Goal: Task Accomplishment & Management: Use online tool/utility

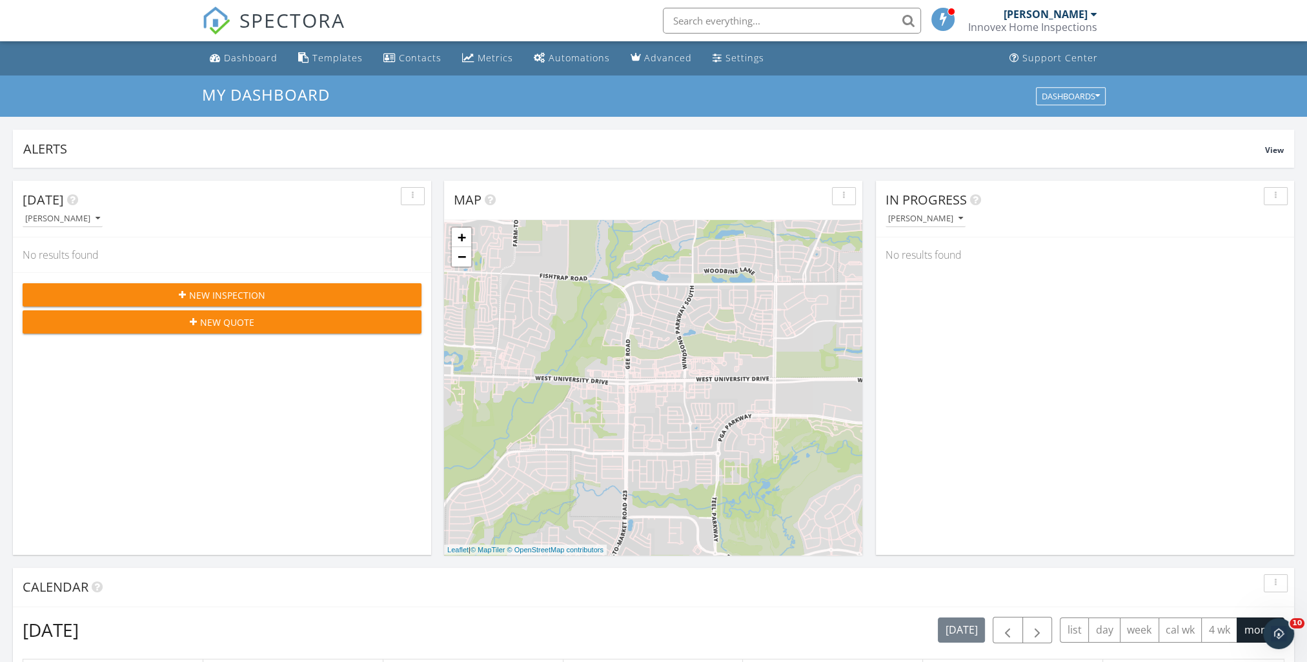
scroll to position [1195, 1327]
click at [798, 19] on input "text" at bounding box center [792, 21] width 258 height 26
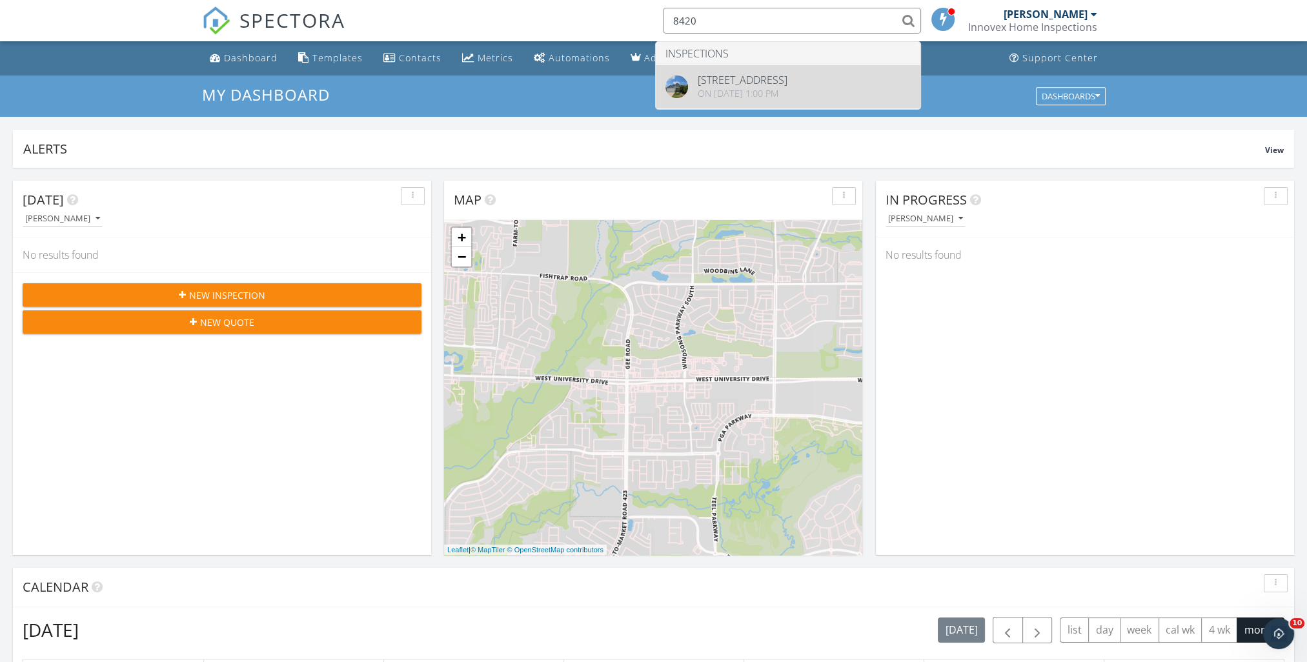
type input "8420"
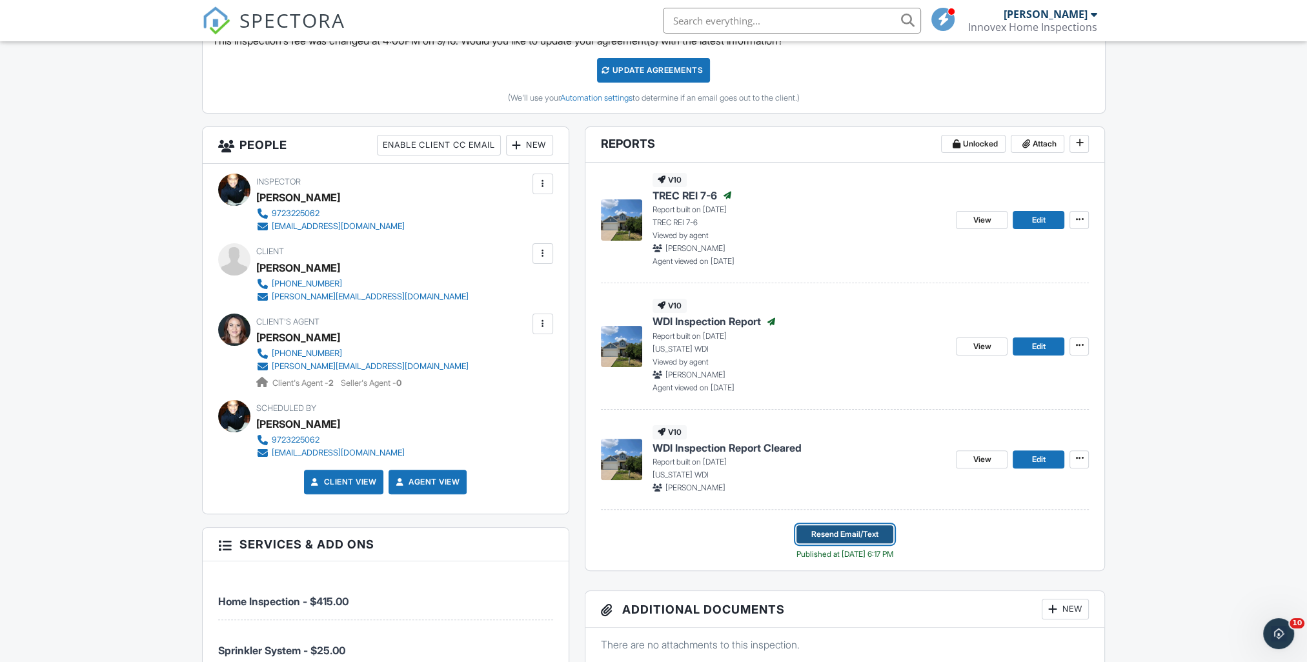
click at [839, 531] on span "Resend Email/Text" at bounding box center [844, 534] width 67 height 13
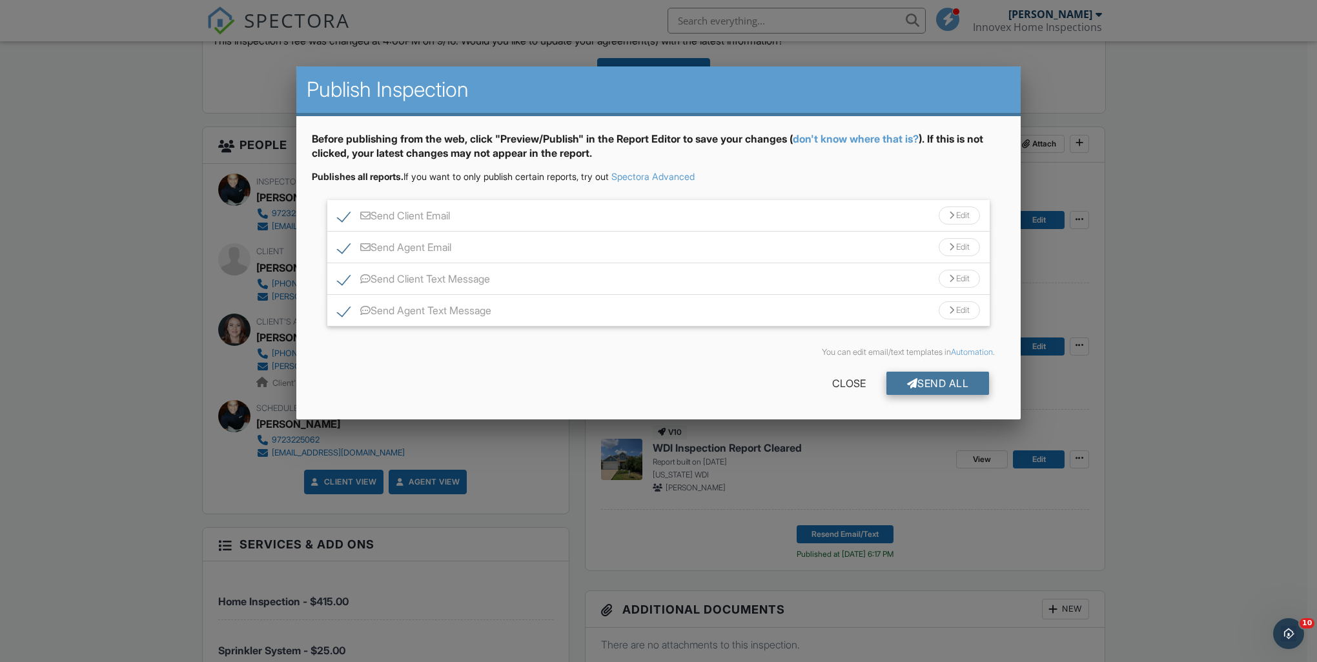
click at [932, 378] on div "Send All" at bounding box center [937, 383] width 103 height 23
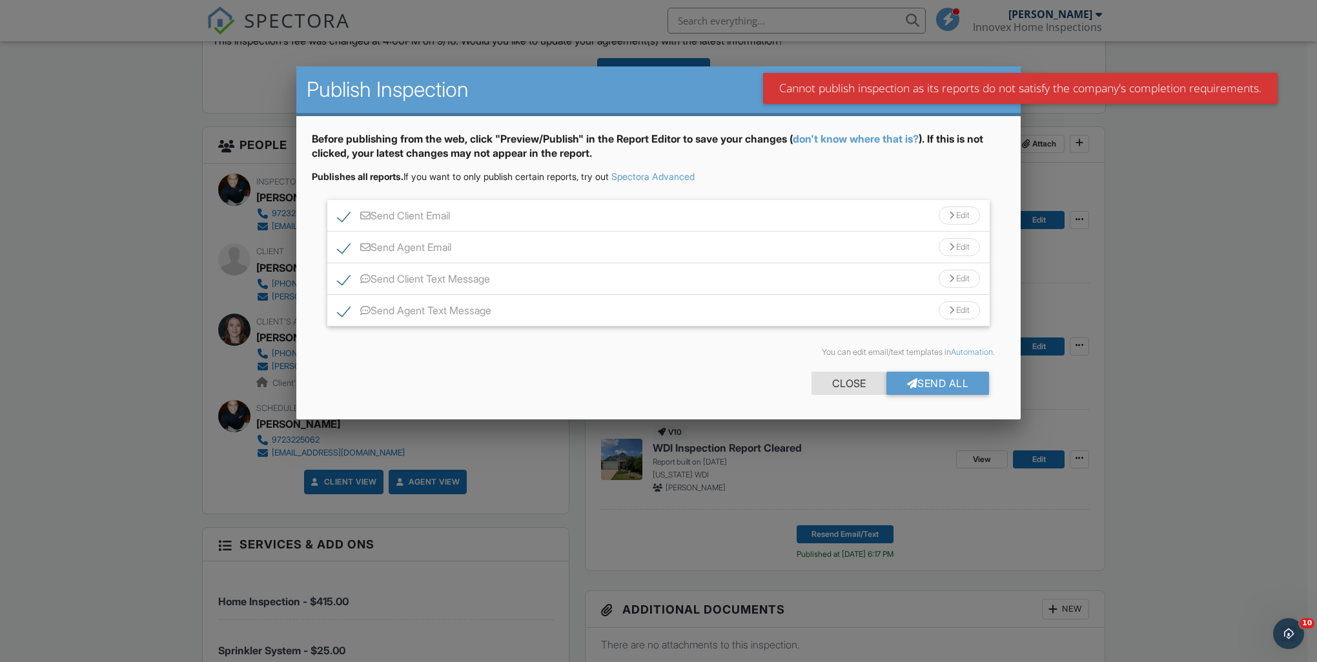
click at [842, 373] on div "Close" at bounding box center [848, 383] width 75 height 23
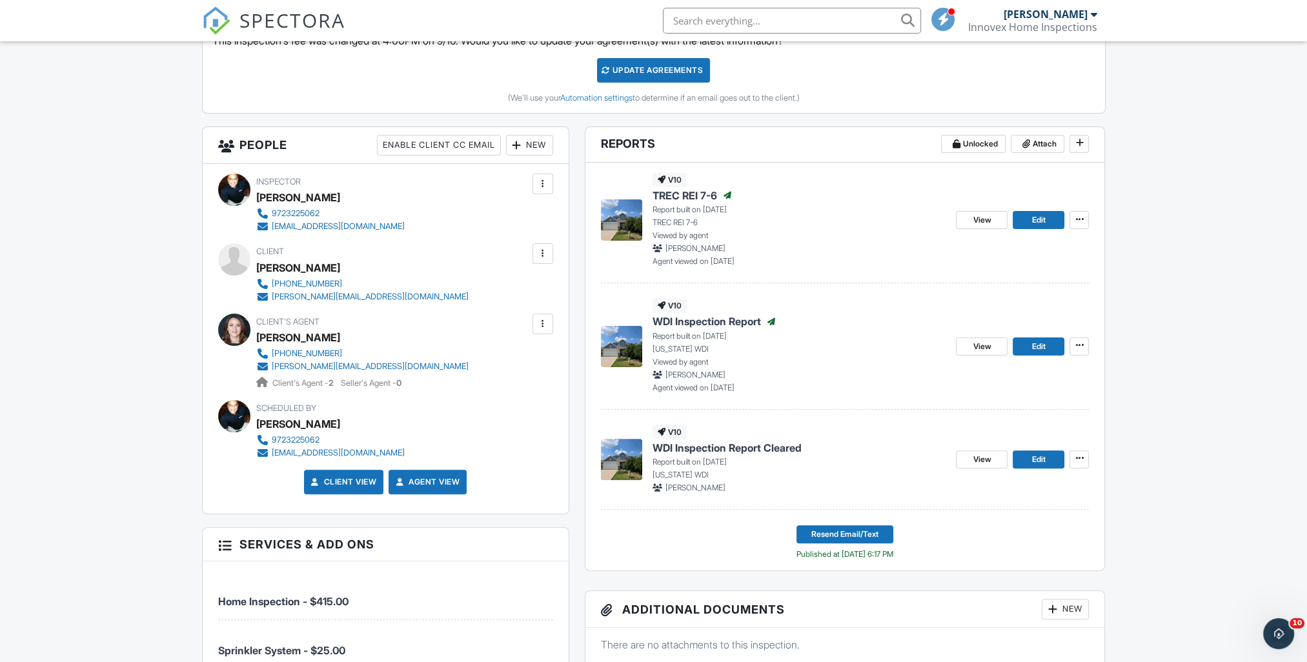
click at [696, 446] on span "WDI Inspection Report Cleared" at bounding box center [727, 448] width 149 height 14
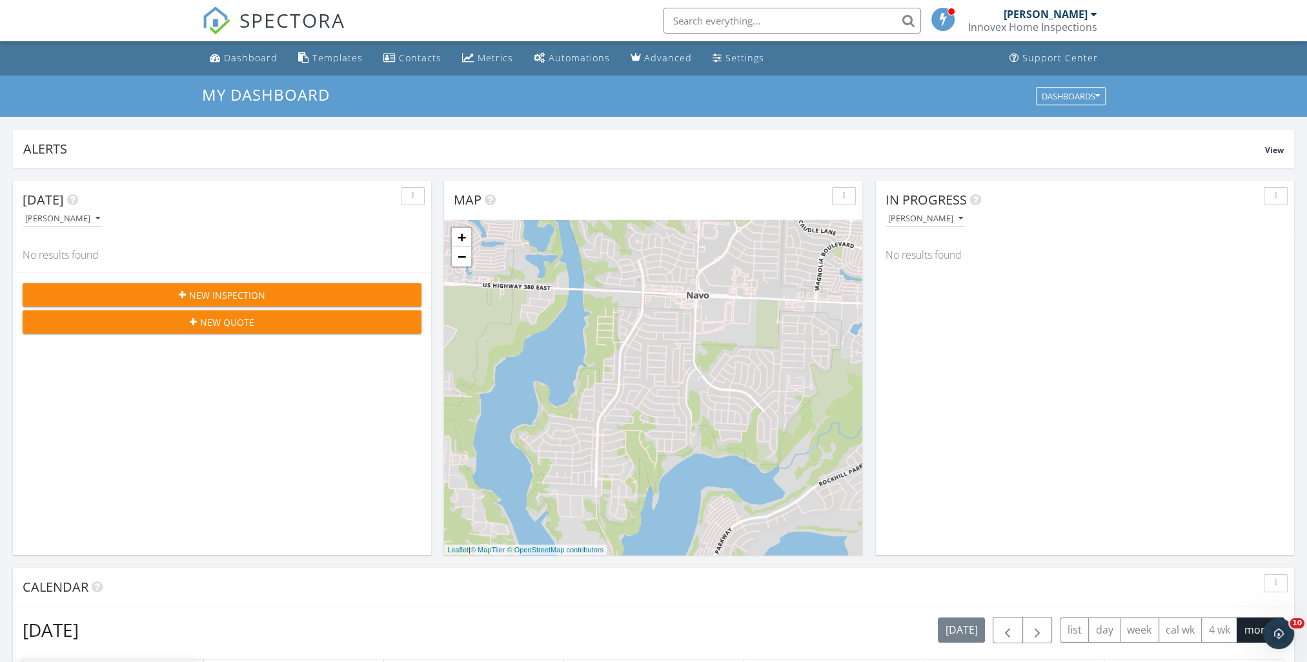
click at [715, 22] on input "text" at bounding box center [792, 21] width 258 height 26
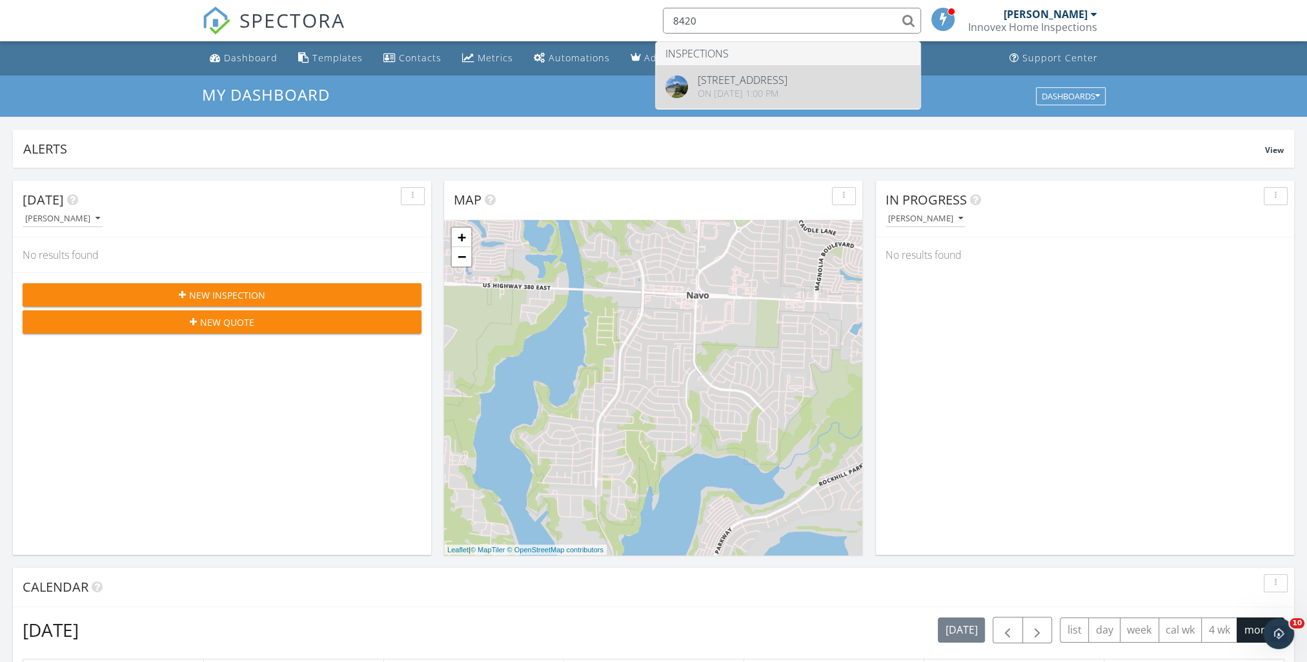
type input "8420"
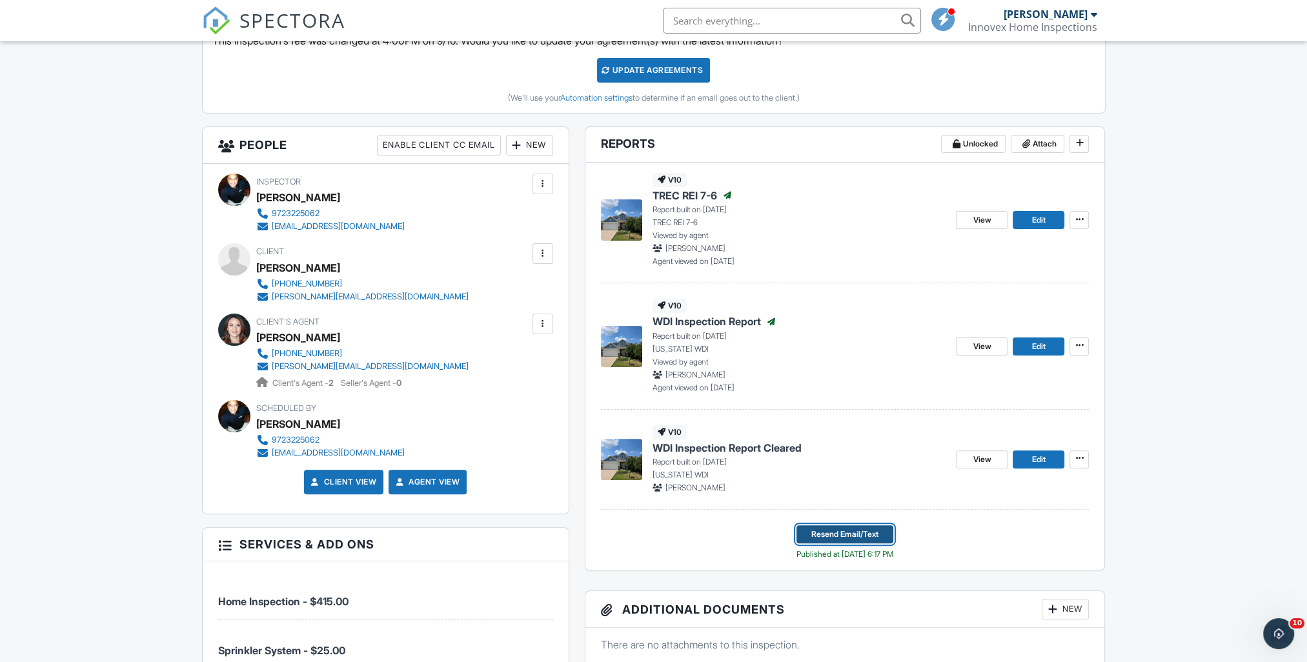
click at [830, 537] on span "Resend Email/Text" at bounding box center [844, 534] width 67 height 13
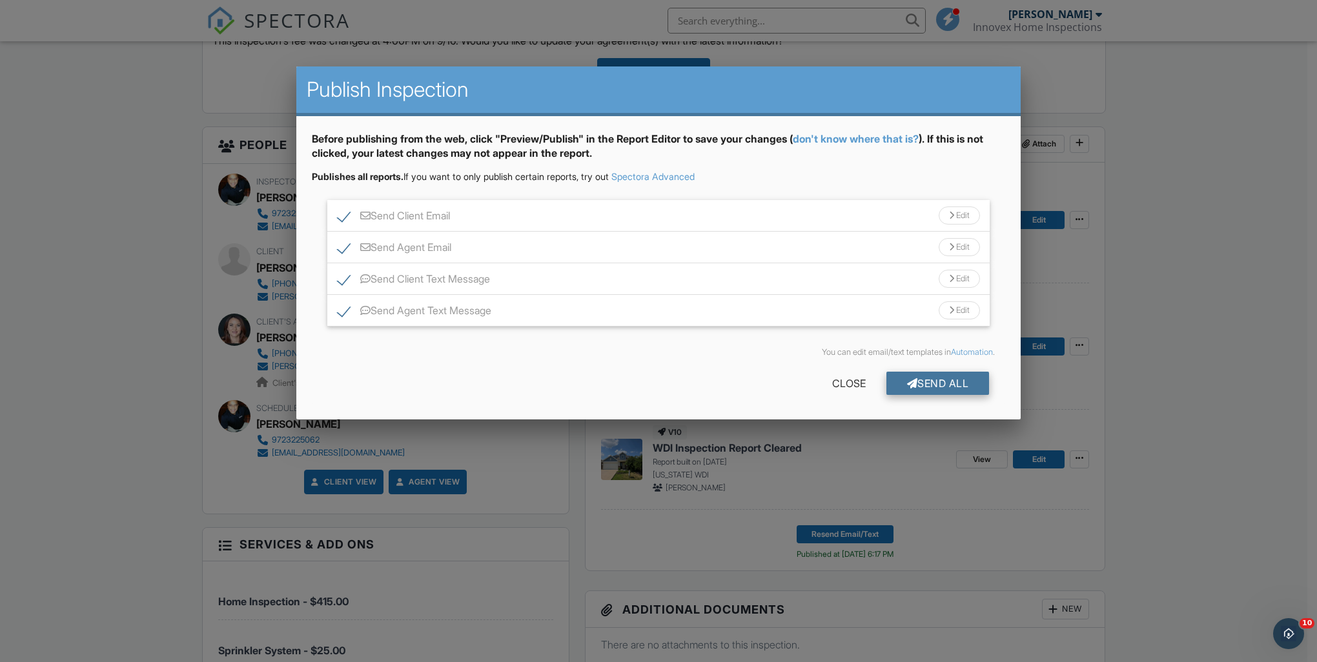
click at [907, 381] on div at bounding box center [912, 383] width 11 height 10
click at [930, 386] on div "Send All" at bounding box center [937, 383] width 103 height 23
click at [839, 381] on div "Close" at bounding box center [848, 383] width 75 height 23
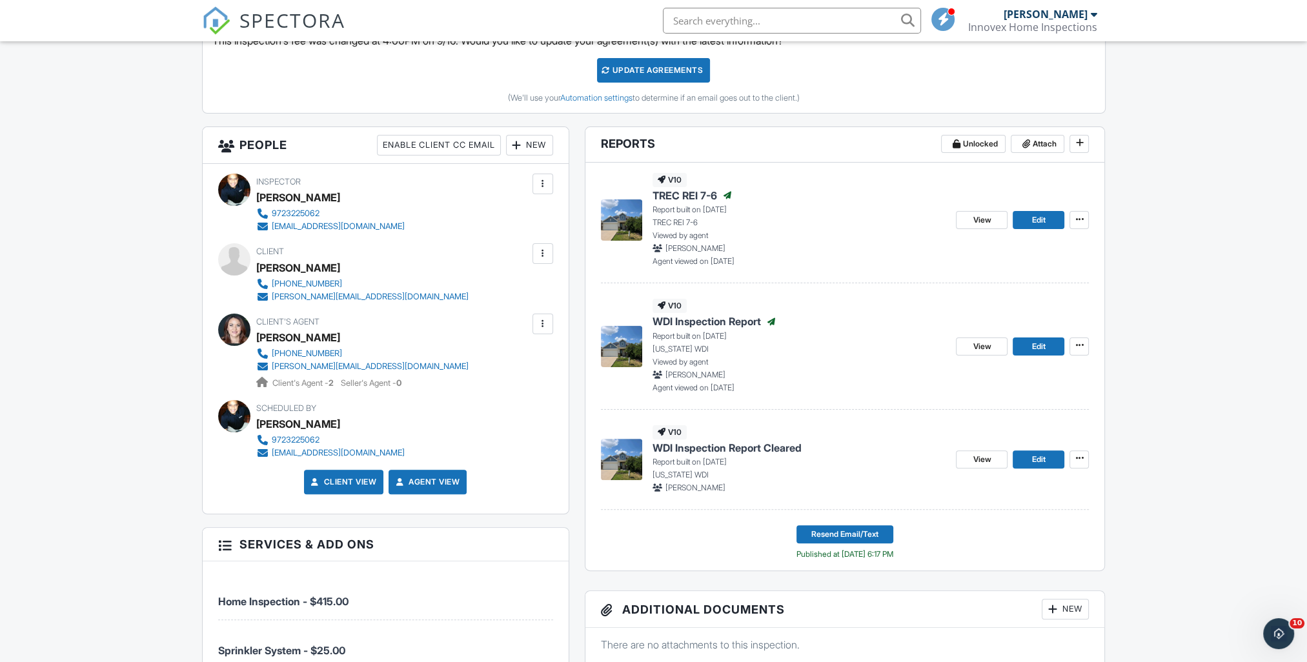
click at [673, 444] on span "WDI Inspection Report Cleared" at bounding box center [727, 448] width 149 height 14
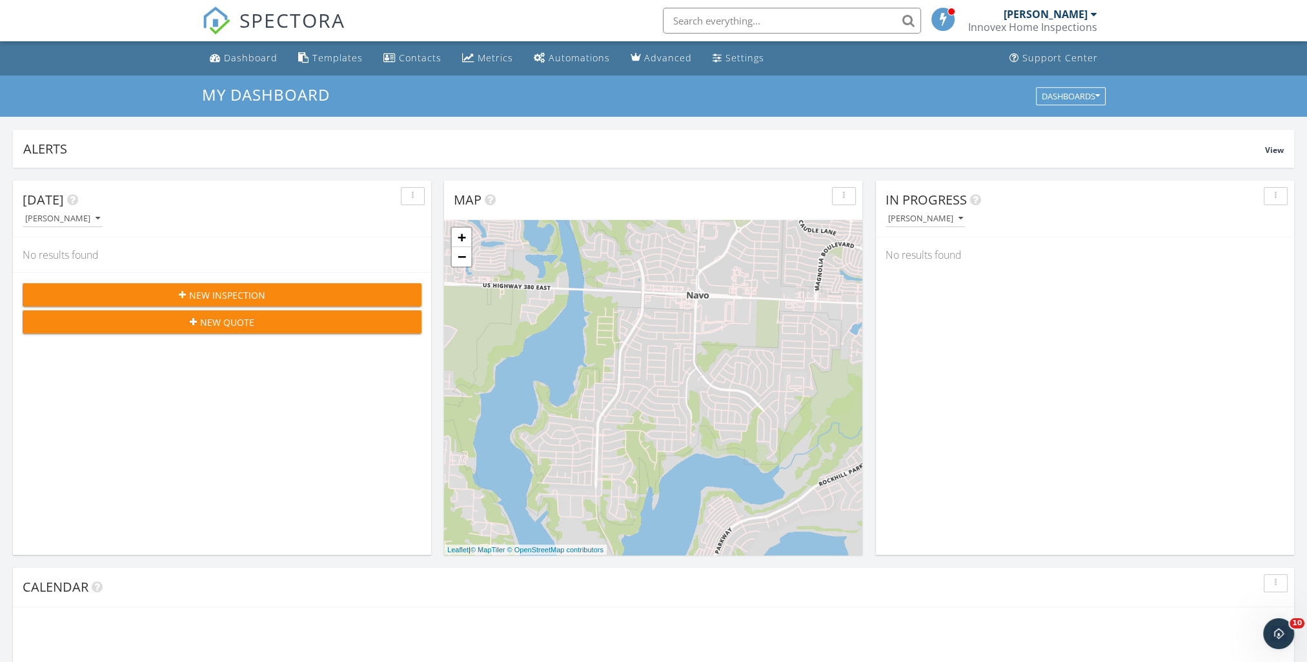
click at [711, 19] on input "text" at bounding box center [792, 21] width 258 height 26
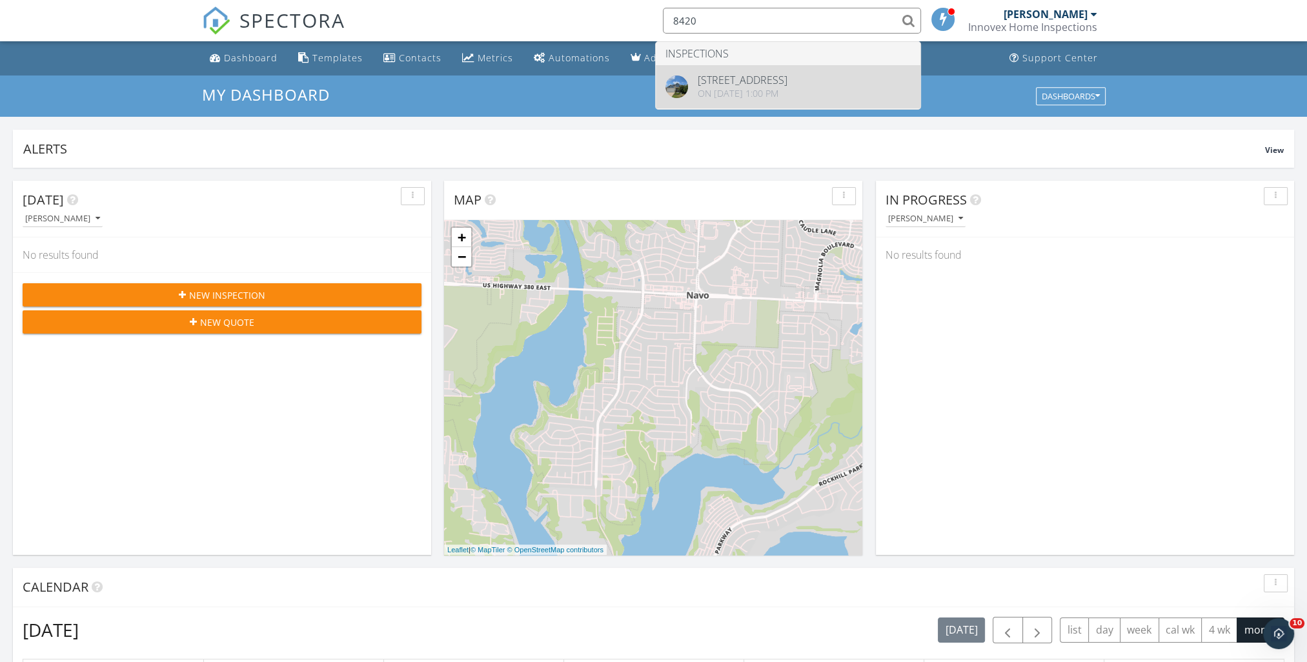
type input "8420"
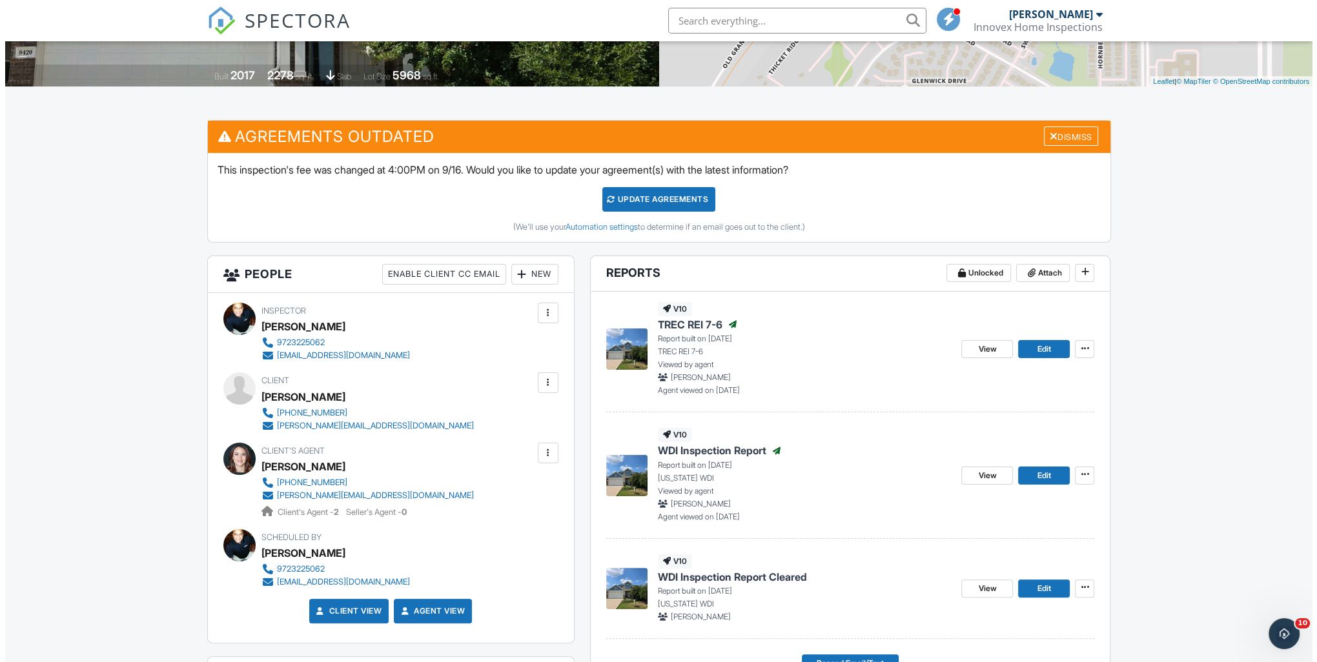
scroll to position [323, 0]
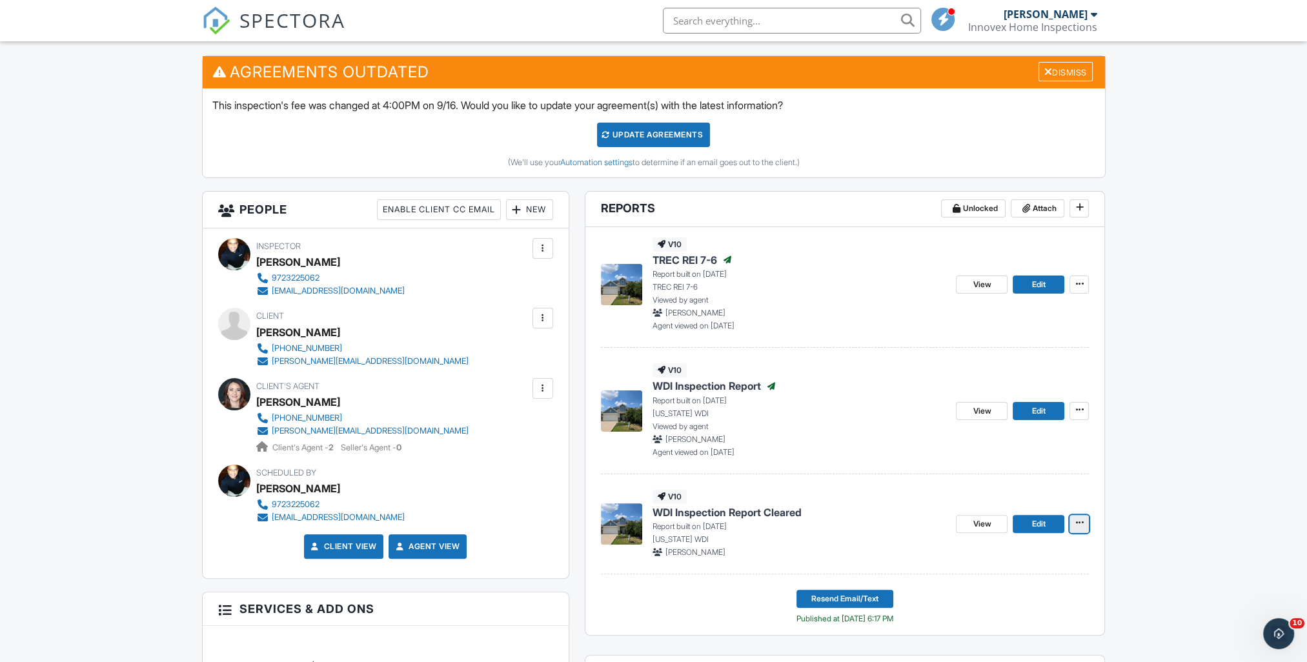
click at [1070, 529] on button at bounding box center [1079, 524] width 19 height 18
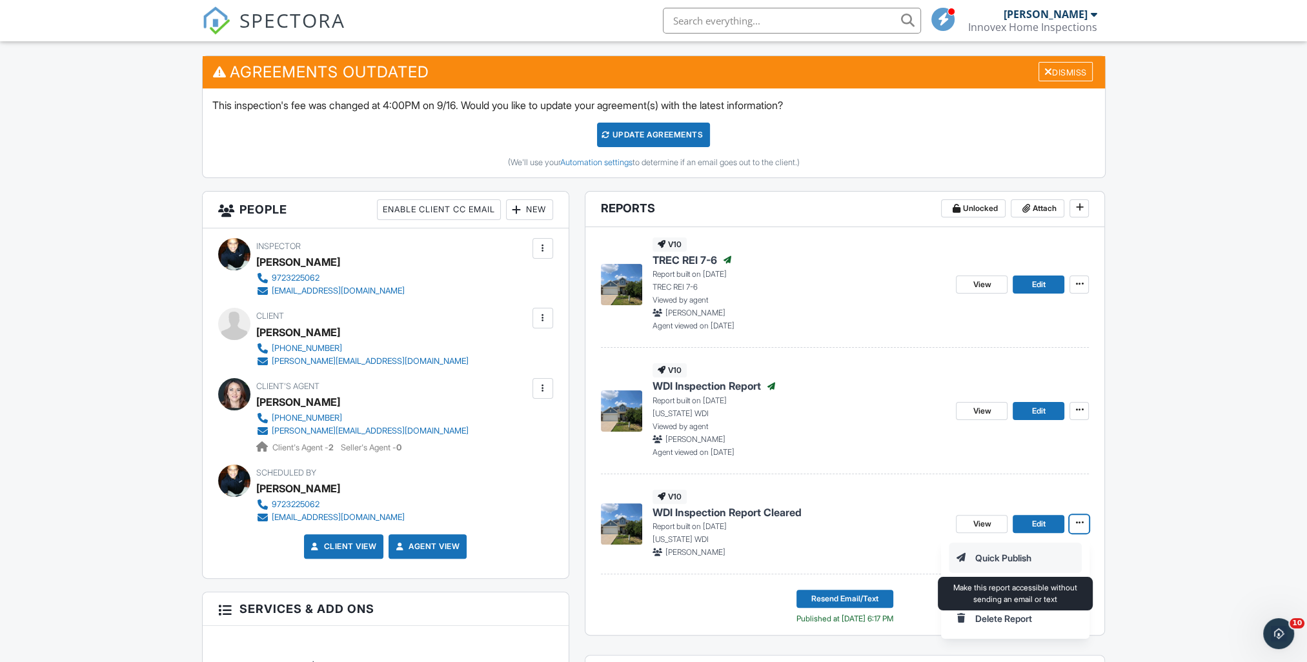
click at [1002, 556] on input "Quick Publish" at bounding box center [1015, 557] width 132 height 29
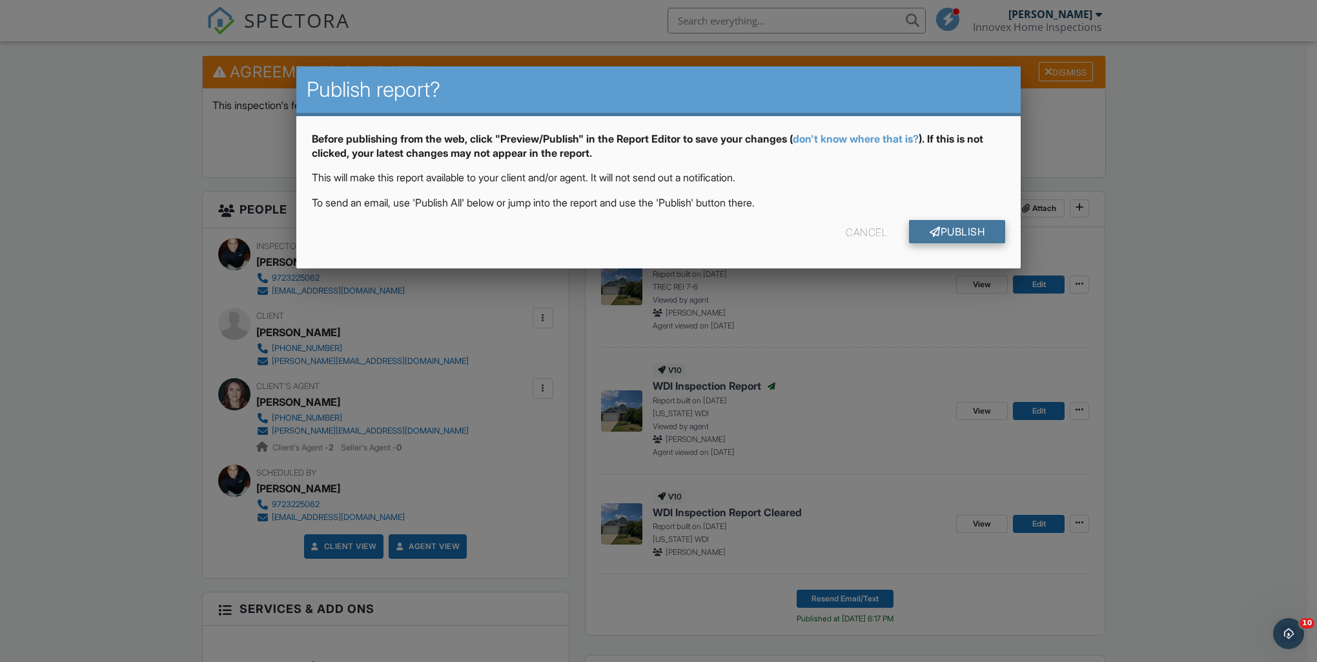
click at [959, 225] on link "Publish" at bounding box center [957, 231] width 96 height 23
